Goal: Task Accomplishment & Management: Use online tool/utility

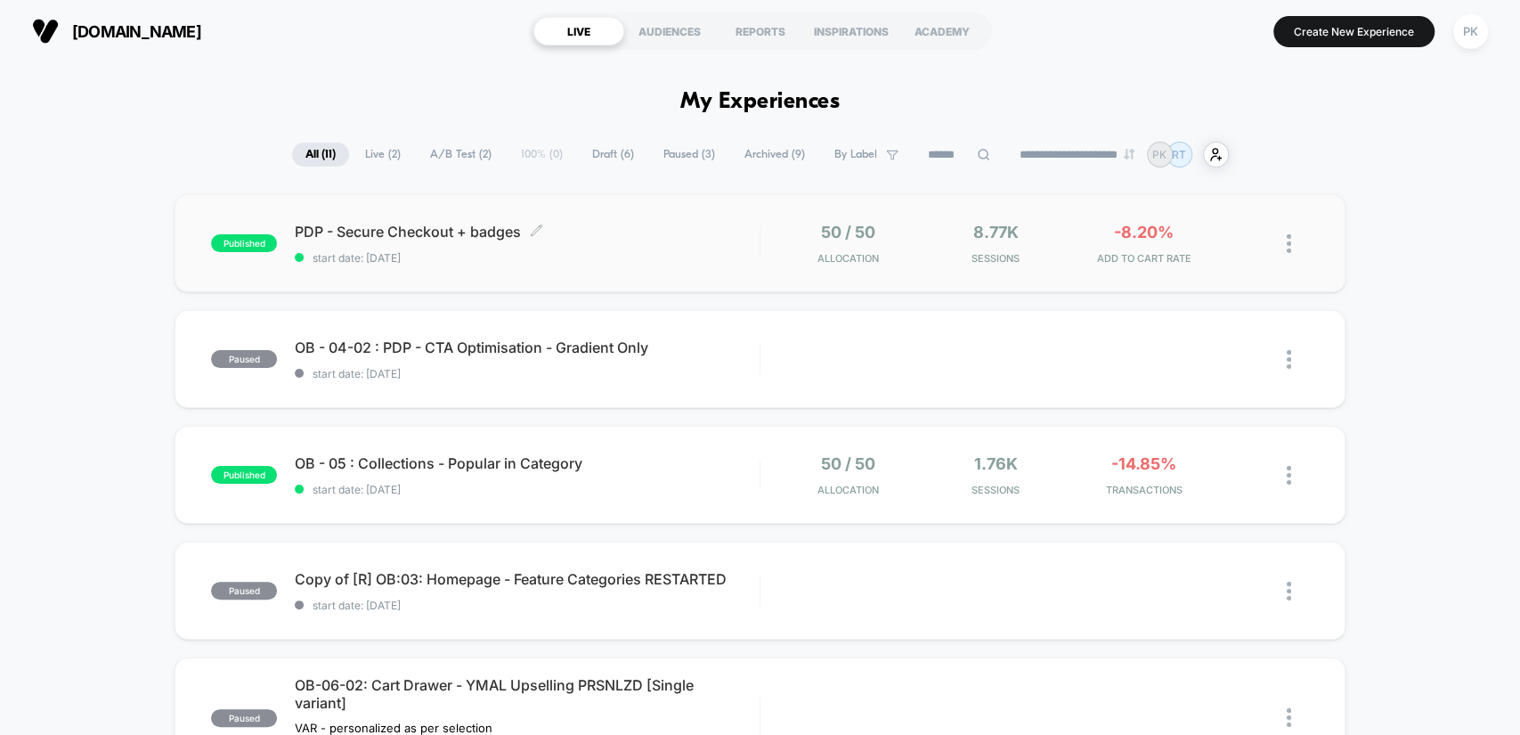
click at [634, 223] on span "PDP - Secure Checkout + badges Click to edit experience details" at bounding box center [527, 232] width 464 height 18
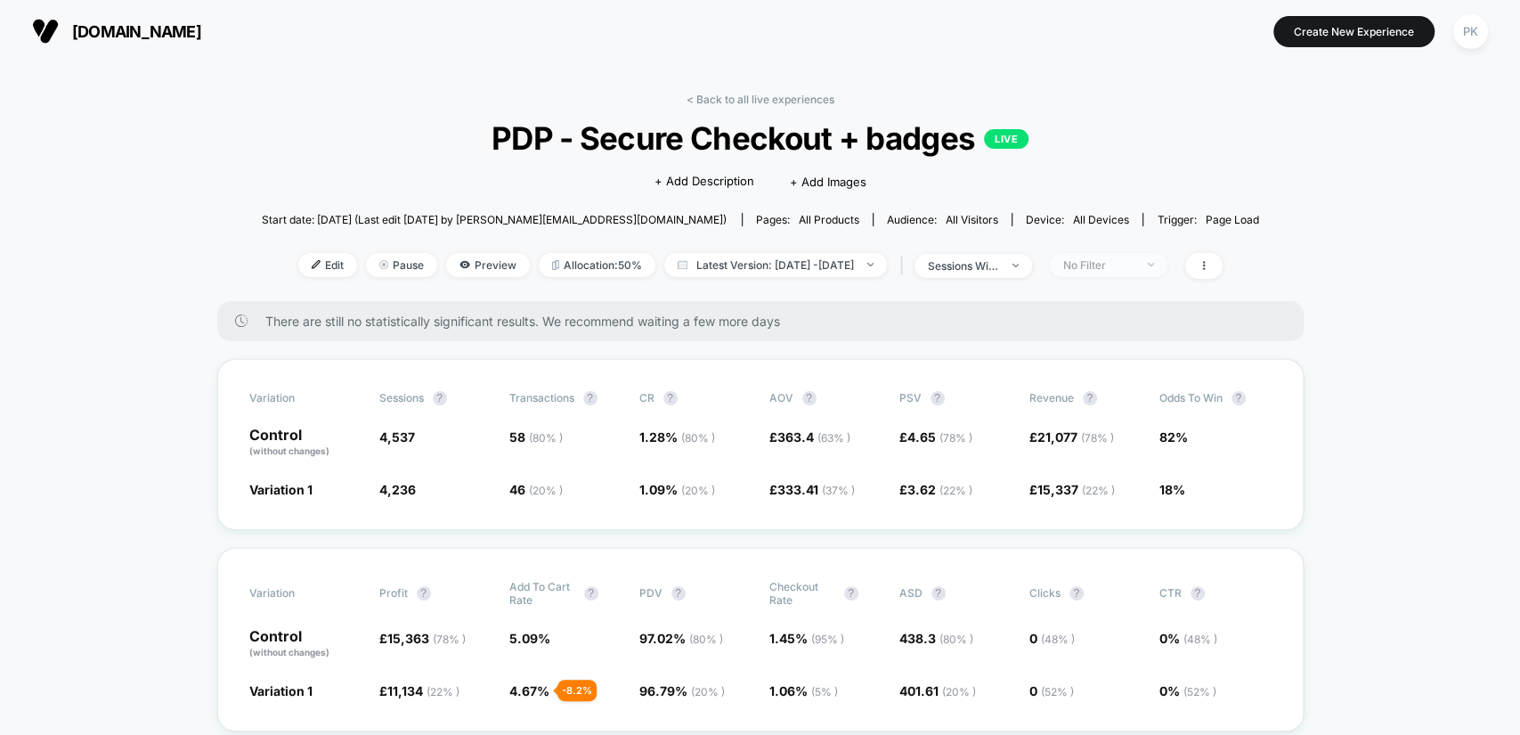
click at [1134, 258] on div "No Filter" at bounding box center [1098, 264] width 71 height 13
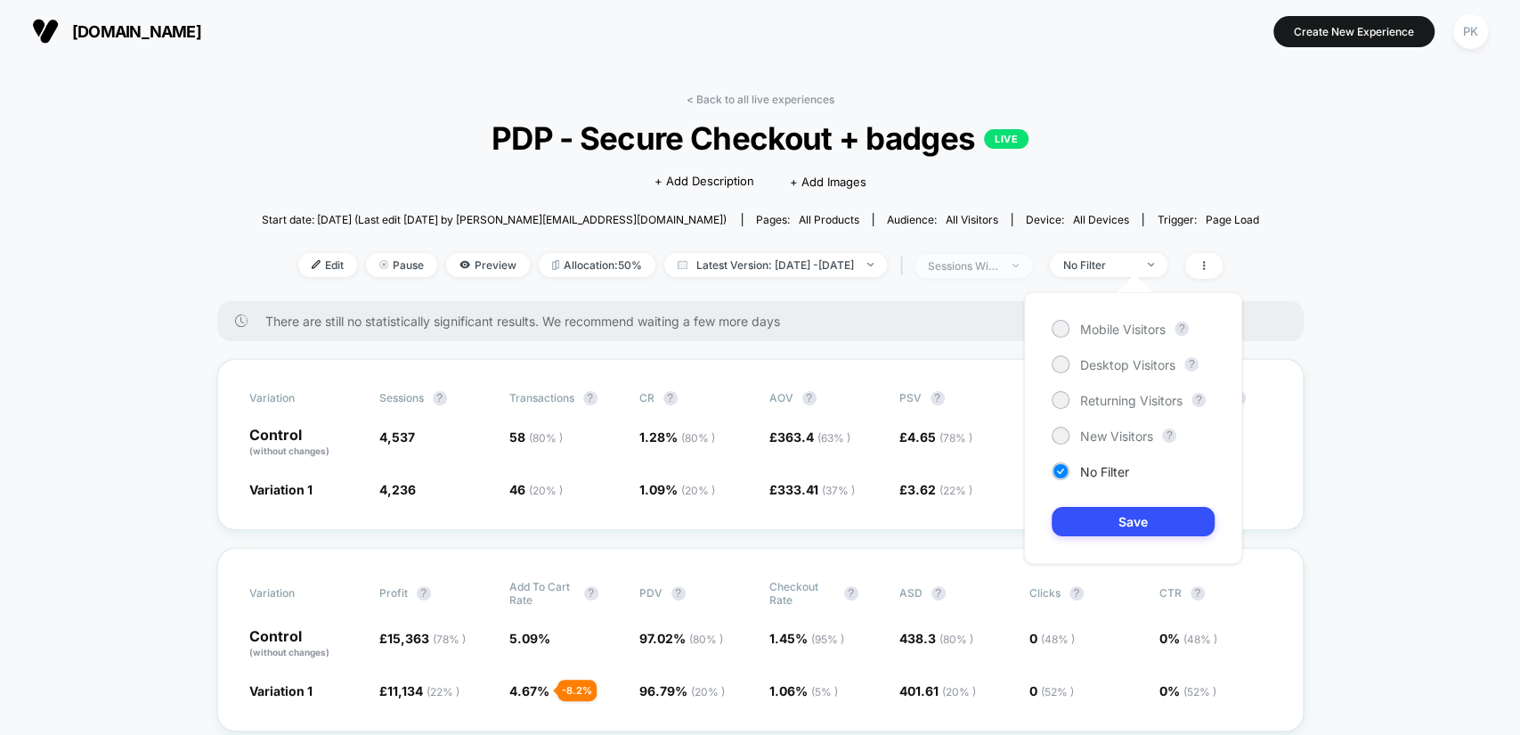
click at [1007, 254] on span "sessions with impression" at bounding box center [973, 266] width 118 height 24
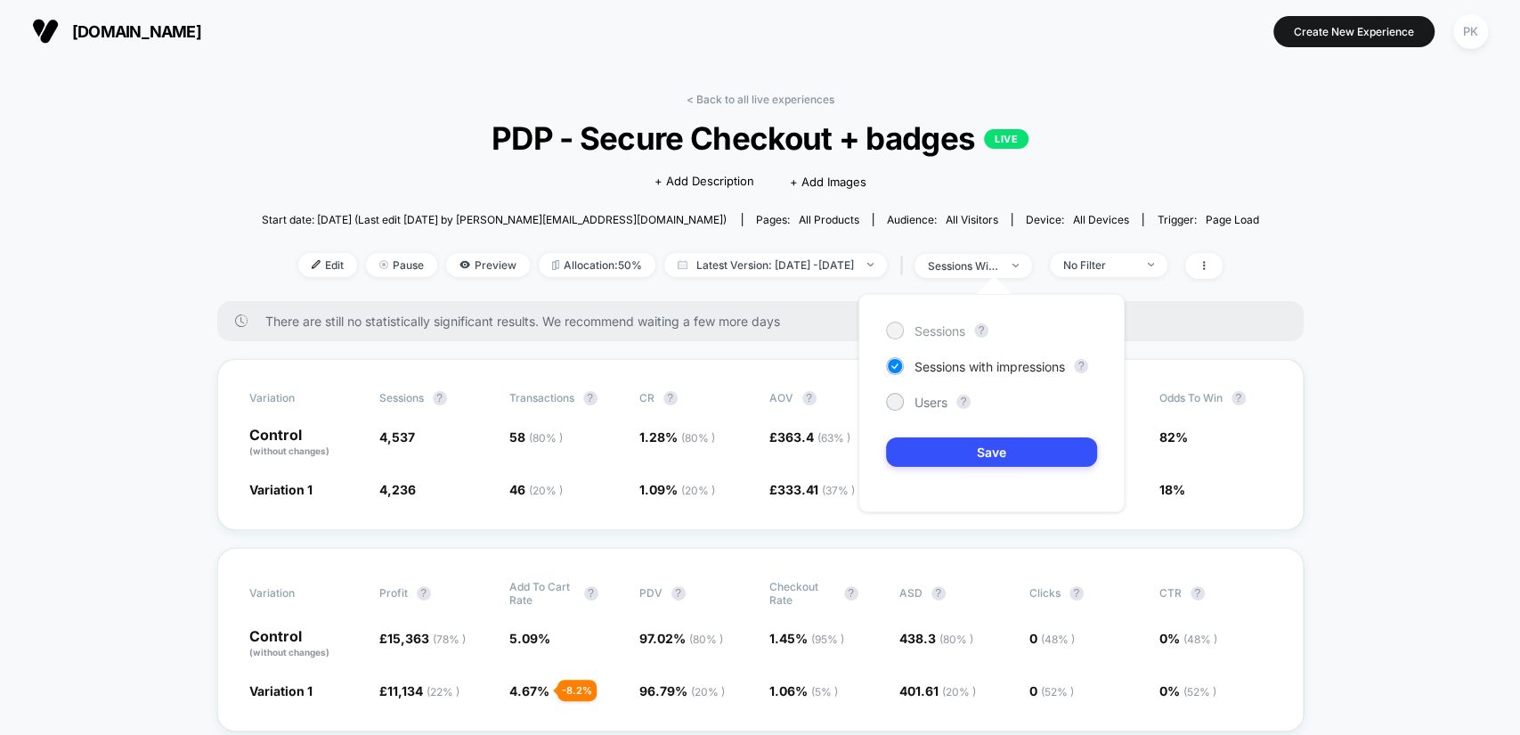
click at [923, 325] on span "Sessions" at bounding box center [939, 330] width 51 height 15
click at [969, 459] on button "Save" at bounding box center [991, 451] width 211 height 29
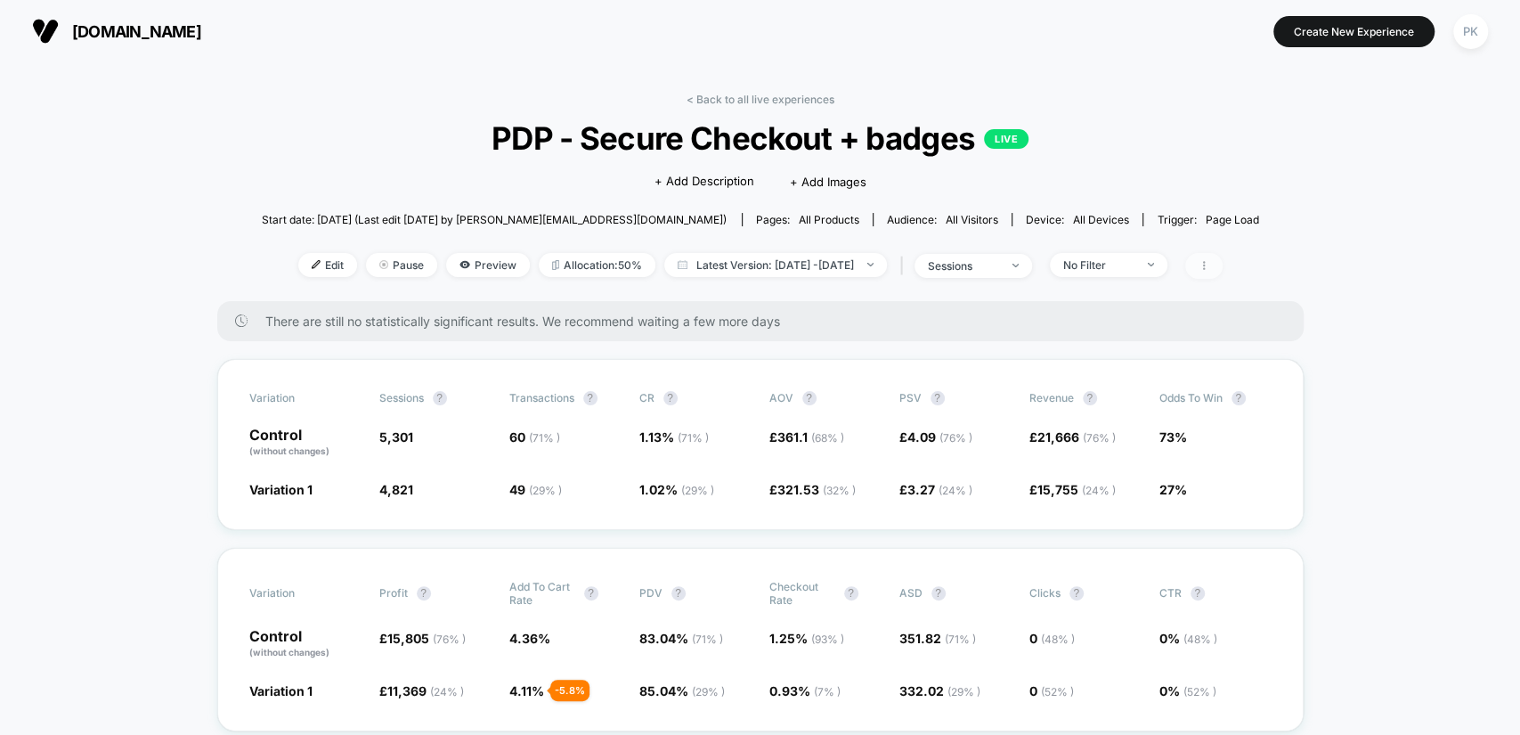
click at [1223, 253] on span at bounding box center [1203, 266] width 37 height 26
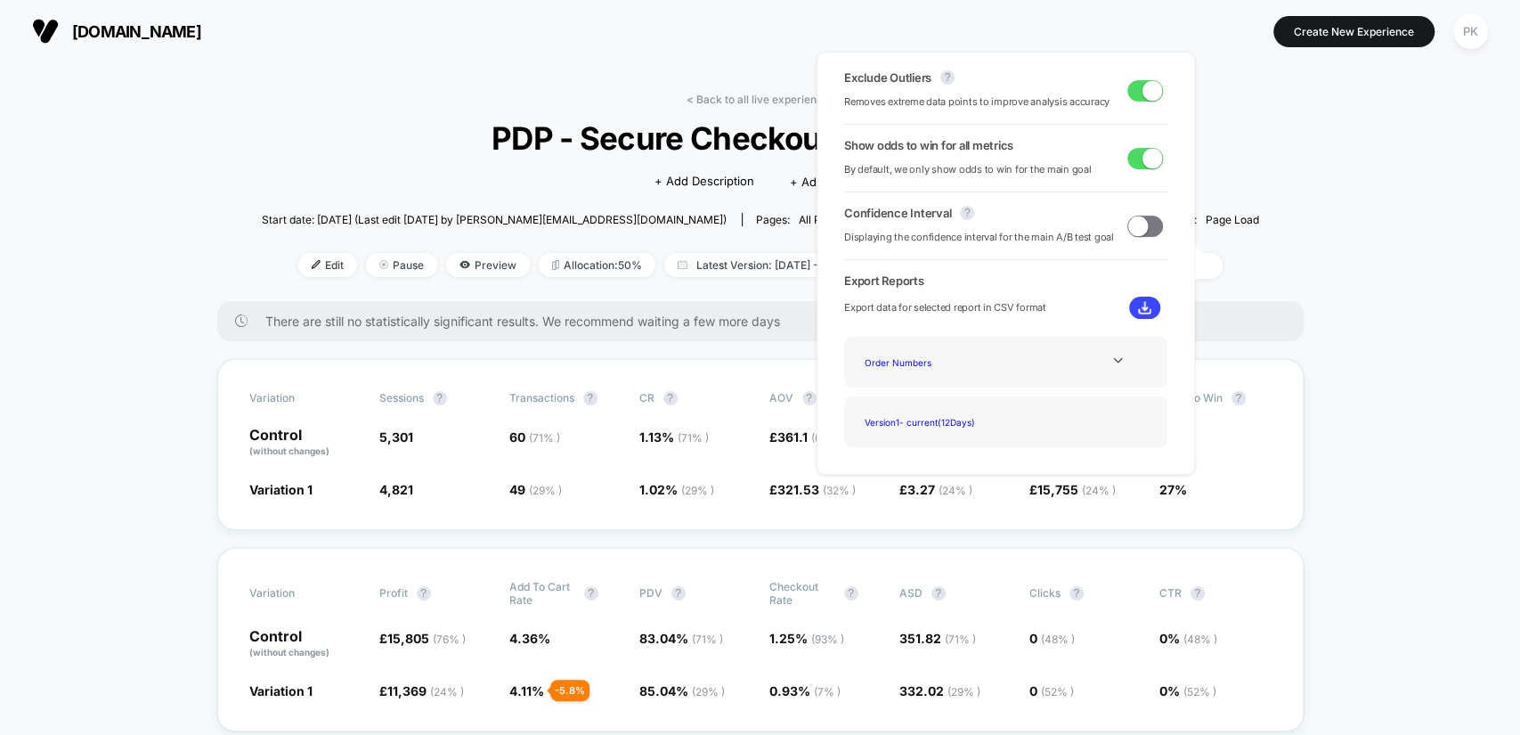
click at [1133, 94] on span at bounding box center [1145, 90] width 36 height 21
